Goal: Use online tool/utility: Utilize a website feature to perform a specific function

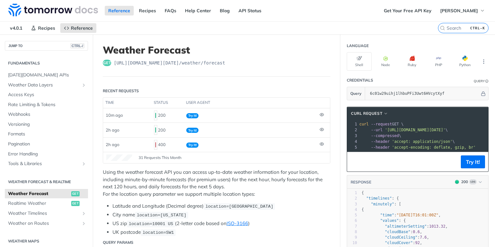
scroll to position [307, 0]
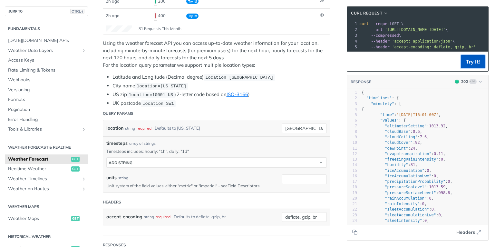
click at [463, 59] on button "Try It!" at bounding box center [473, 61] width 24 height 13
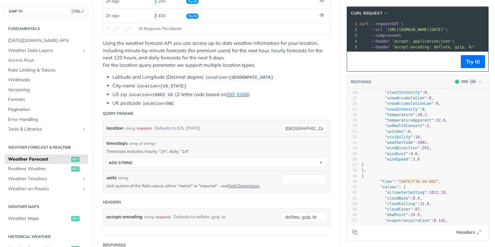
scroll to position [129, 0]
click at [478, 84] on icon "button" at bounding box center [480, 81] width 5 height 5
click at [397, 79] on header "RESPONSE 200 Log application/json 200 - Result 400 - Result Clear Response" at bounding box center [417, 82] width 141 height 14
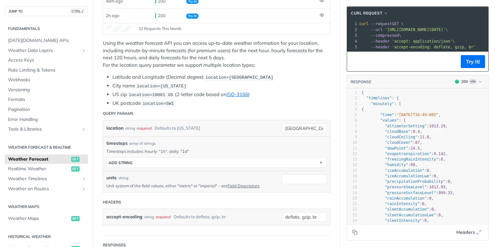
scroll to position [52, 0]
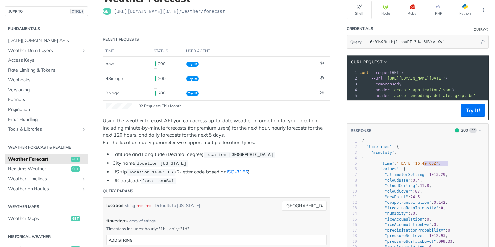
type textarea "T16:49:00"
drag, startPoint x: 422, startPoint y: 166, endPoint x: 441, endPoint y: 165, distance: 18.7
click at [438, 165] on span ""[DATE]T16:49:00Z"" at bounding box center [417, 163] width 42 height 5
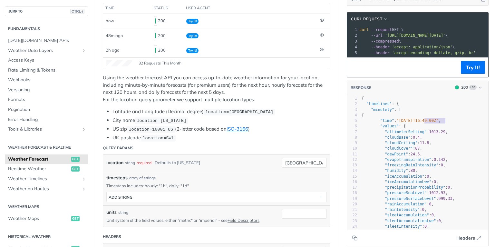
scroll to position [103, 0]
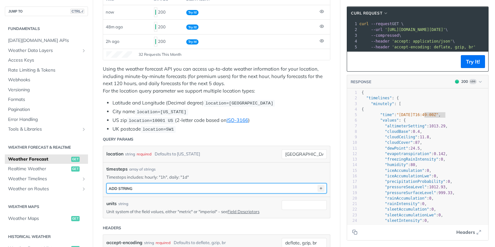
click at [318, 185] on icon "button" at bounding box center [321, 188] width 7 height 7
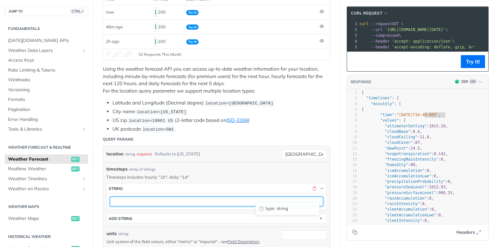
click at [220, 197] on input "text" at bounding box center [216, 202] width 213 height 10
type input "1h"
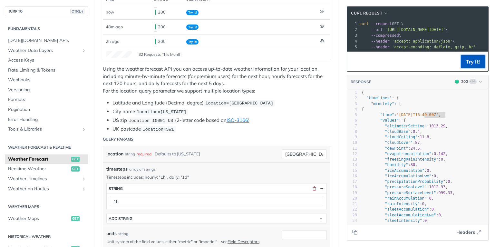
click at [471, 62] on button "Try It!" at bounding box center [473, 61] width 24 height 13
